Goal: Communication & Community: Answer question/provide support

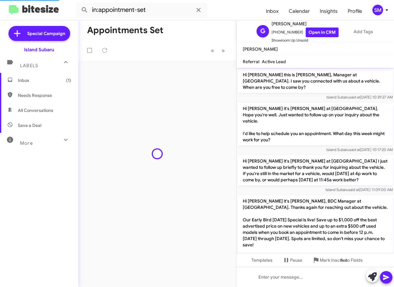
scroll to position [500, 0]
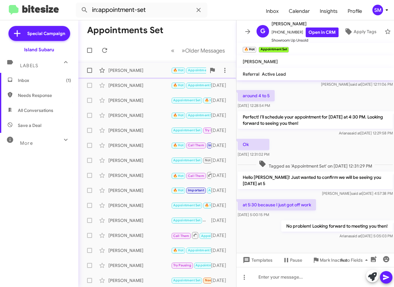
click at [140, 68] on div "[PERSON_NAME]" at bounding box center [139, 70] width 63 height 6
click at [14, 80] on span "Inbox (1)" at bounding box center [39, 80] width 78 height 15
